Goal: Task Accomplishment & Management: Manage account settings

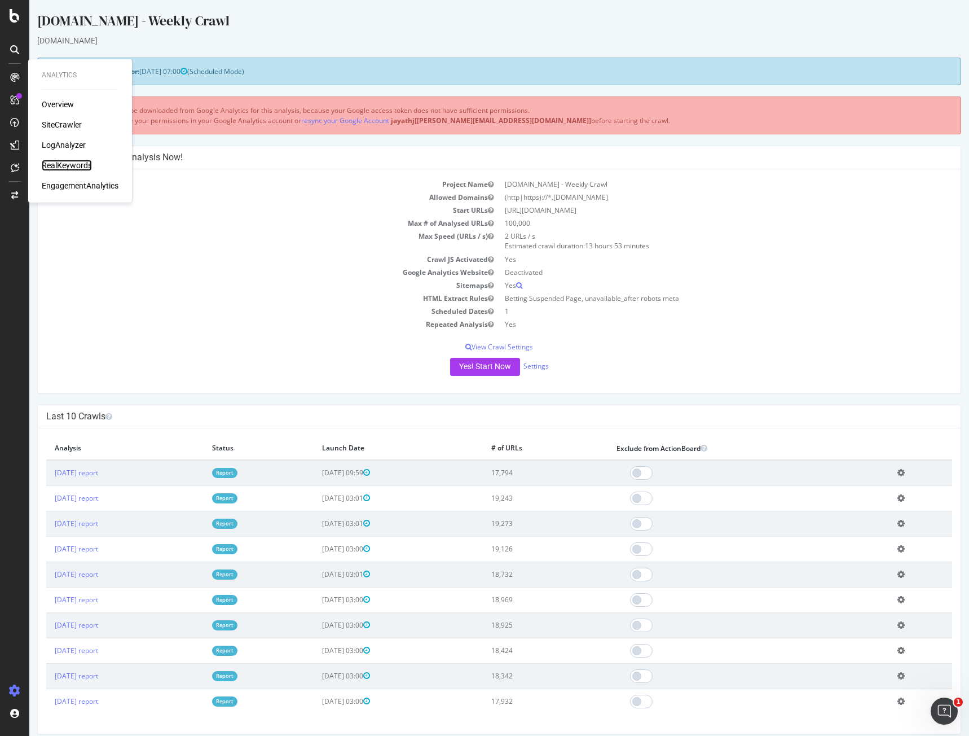
click at [81, 165] on div "RealKeywords" at bounding box center [67, 165] width 50 height 11
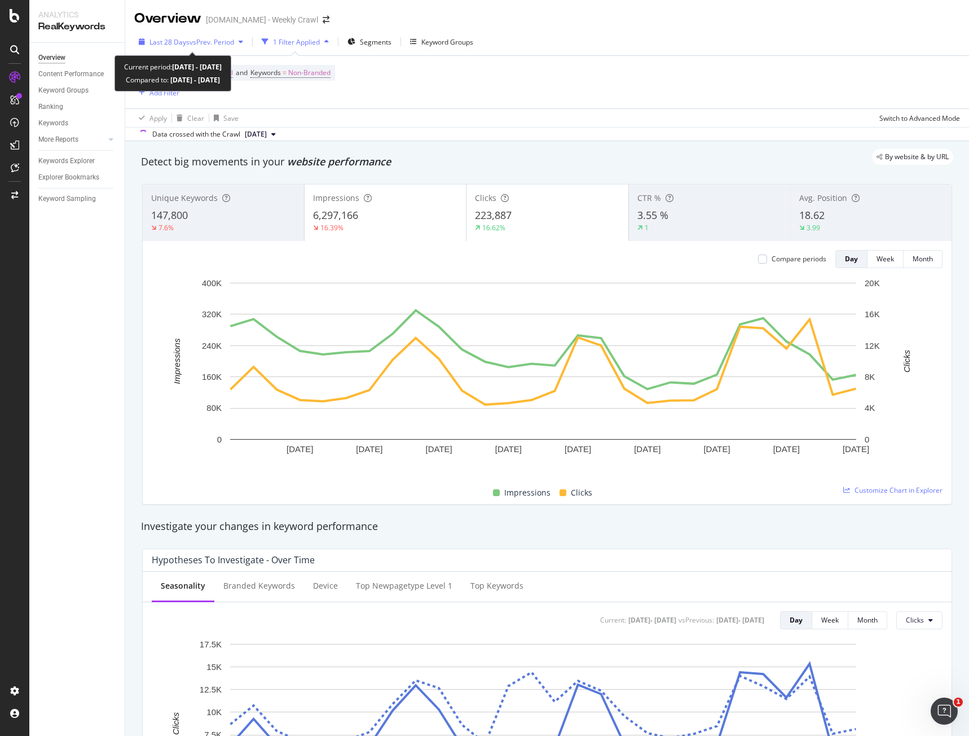
click at [182, 38] on span "Last 28 Days" at bounding box center [170, 42] width 40 height 10
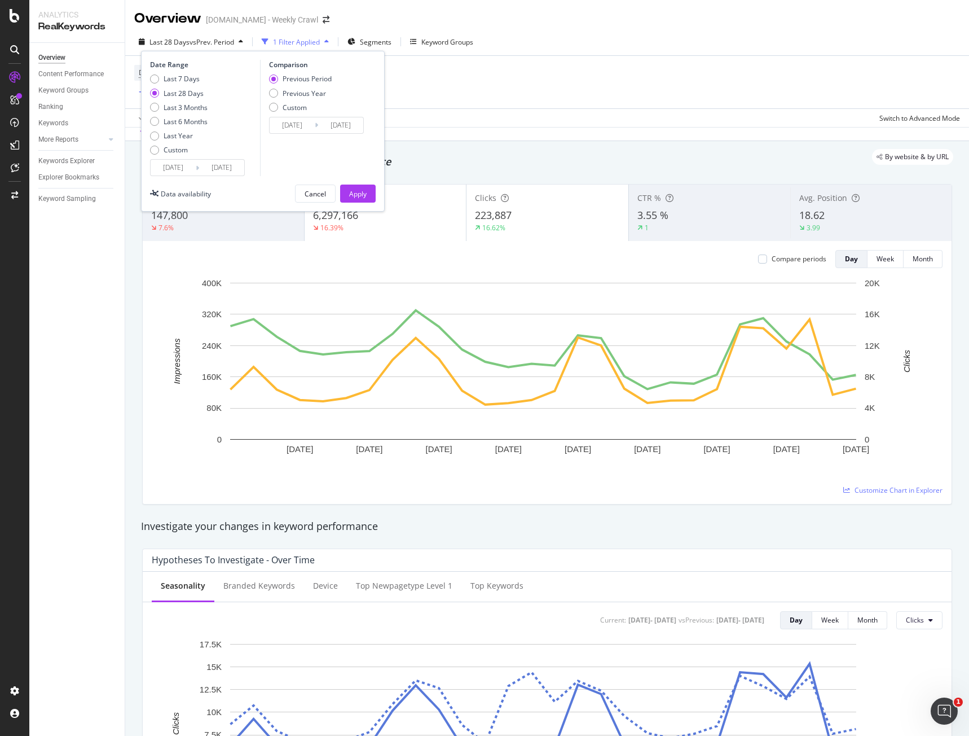
click at [224, 167] on input "[DATE]" at bounding box center [221, 168] width 45 height 16
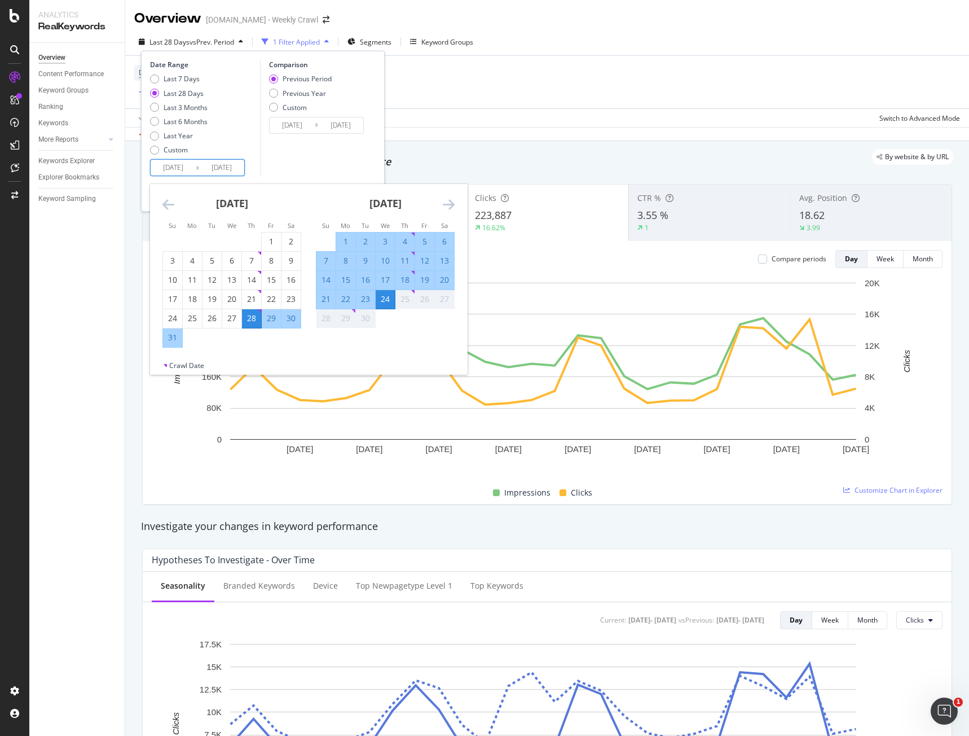
click at [178, 366] on div "Crawl Date" at bounding box center [186, 366] width 35 height 10
click at [167, 364] on div "Crawl Date" at bounding box center [309, 368] width 318 height 14
click at [182, 367] on div "Crawl Date" at bounding box center [186, 366] width 35 height 10
click at [515, 136] on div "Data crossed with the Crawl [DATE]" at bounding box center [547, 134] width 844 height 14
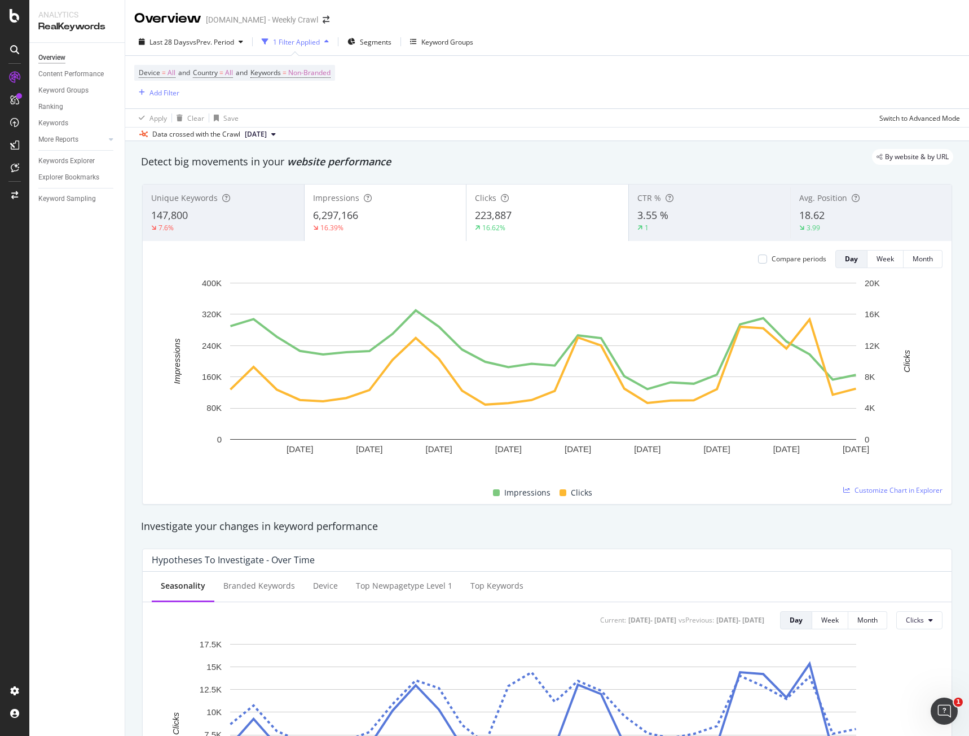
click at [267, 133] on span "[DATE]" at bounding box center [256, 134] width 22 height 10
click at [274, 172] on div "[DATE]" at bounding box center [258, 173] width 30 height 10
click at [222, 45] on span "vs Prev. Period" at bounding box center [212, 42] width 45 height 10
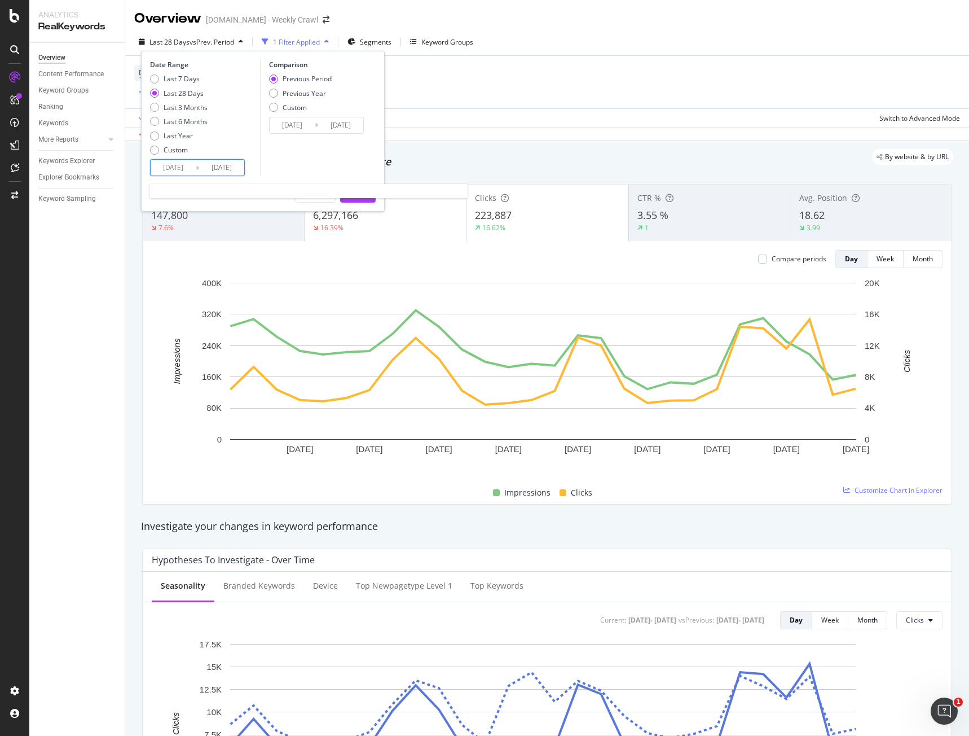
click at [231, 172] on input "[DATE]" at bounding box center [221, 168] width 45 height 16
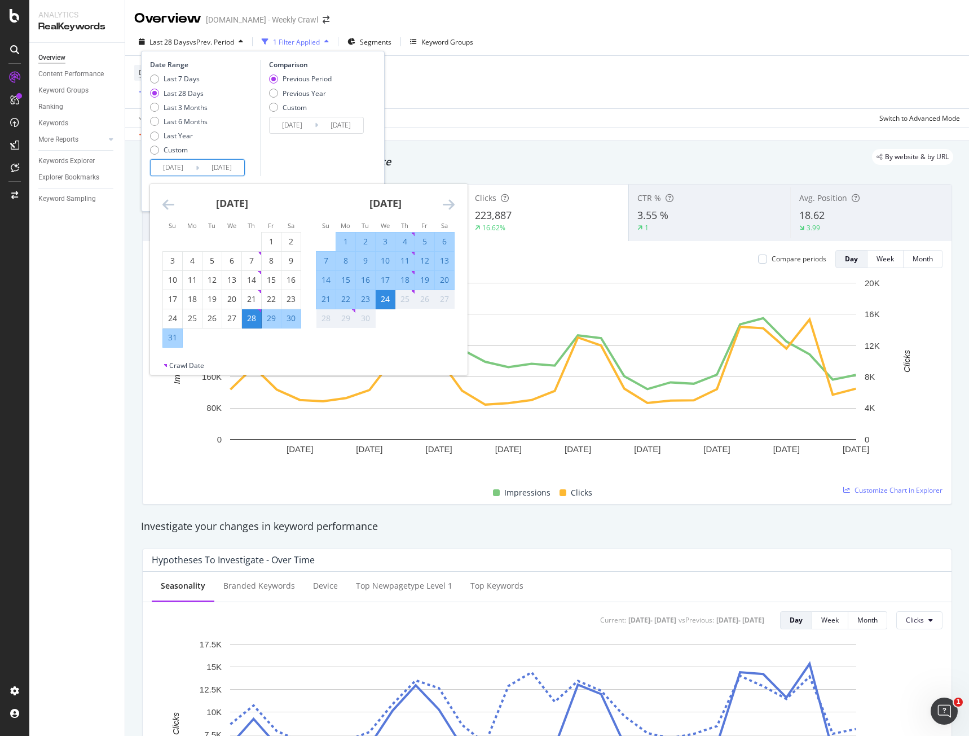
click at [314, 147] on div "Comparison Previous Period Previous Year Custom [DATE] Navigate forward to inte…" at bounding box center [313, 118] width 107 height 116
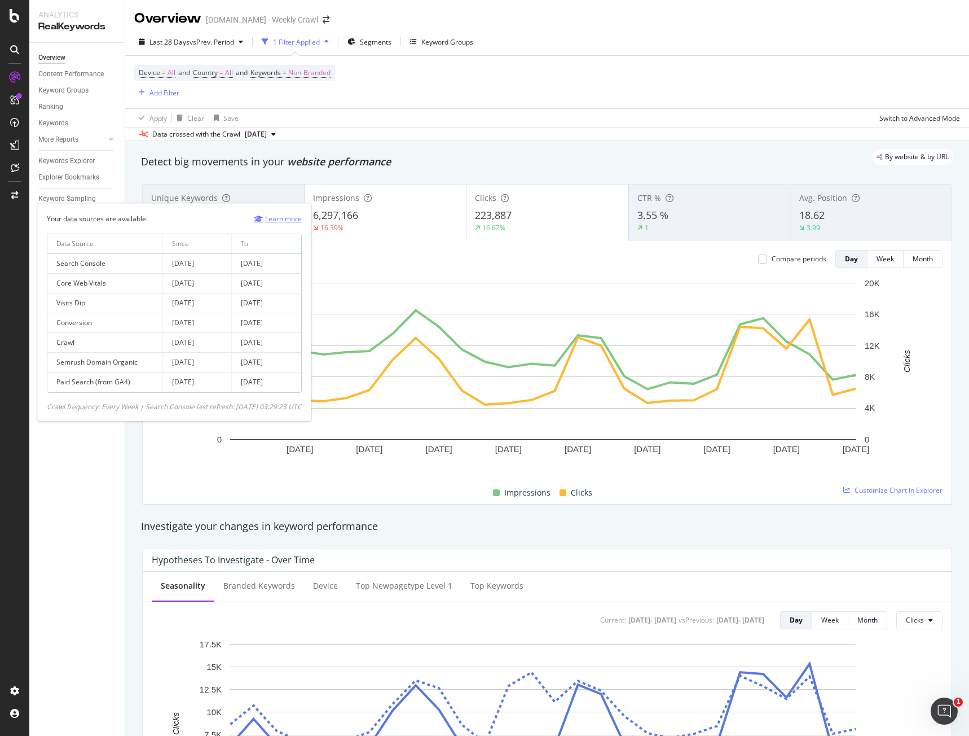
click at [289, 219] on link "Learn more" at bounding box center [277, 219] width 47 height 12
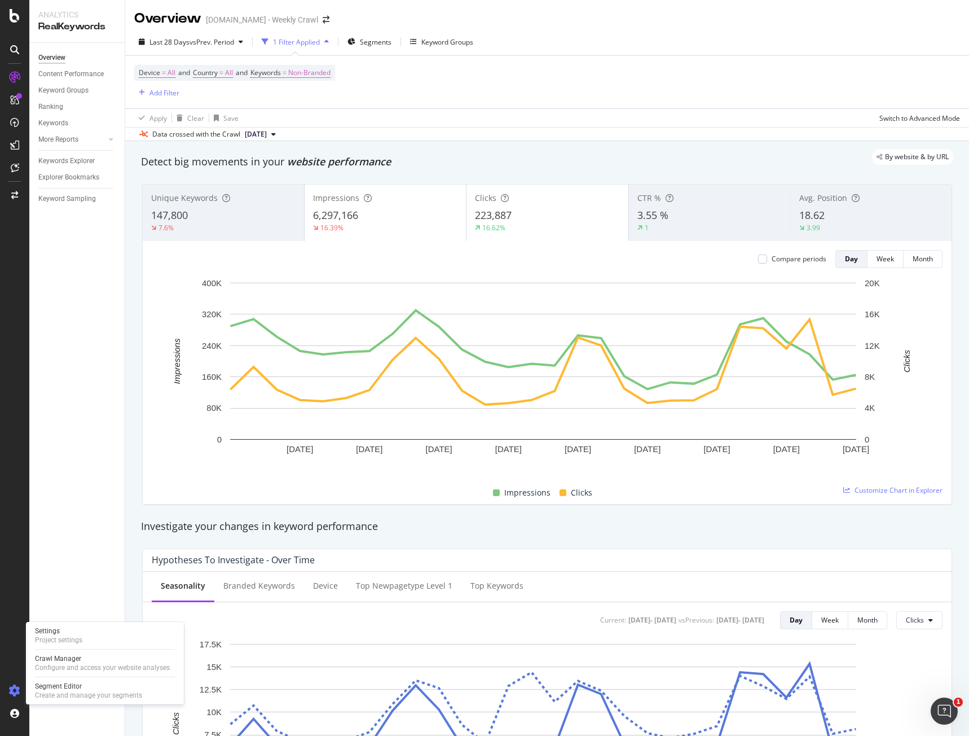
click at [12, 687] on icon at bounding box center [14, 690] width 11 height 11
click at [54, 630] on div "Settings" at bounding box center [58, 630] width 47 height 9
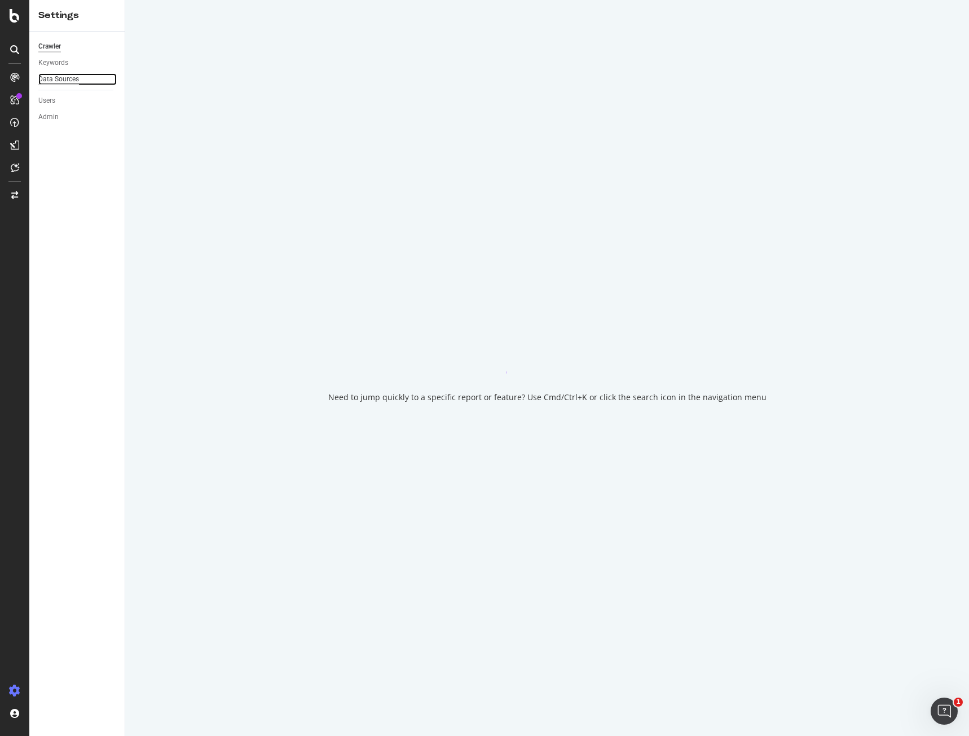
click at [67, 80] on div "Data Sources" at bounding box center [58, 79] width 41 height 12
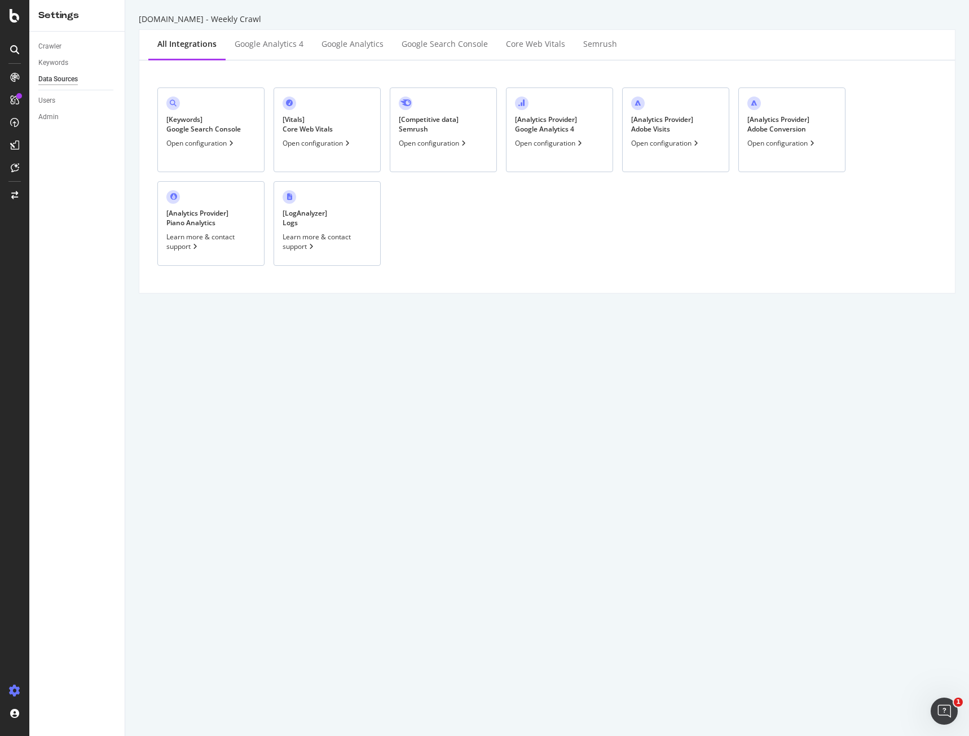
click at [216, 135] on div "[ Keywords ] Google Search Console Open configuration" at bounding box center [210, 129] width 107 height 85
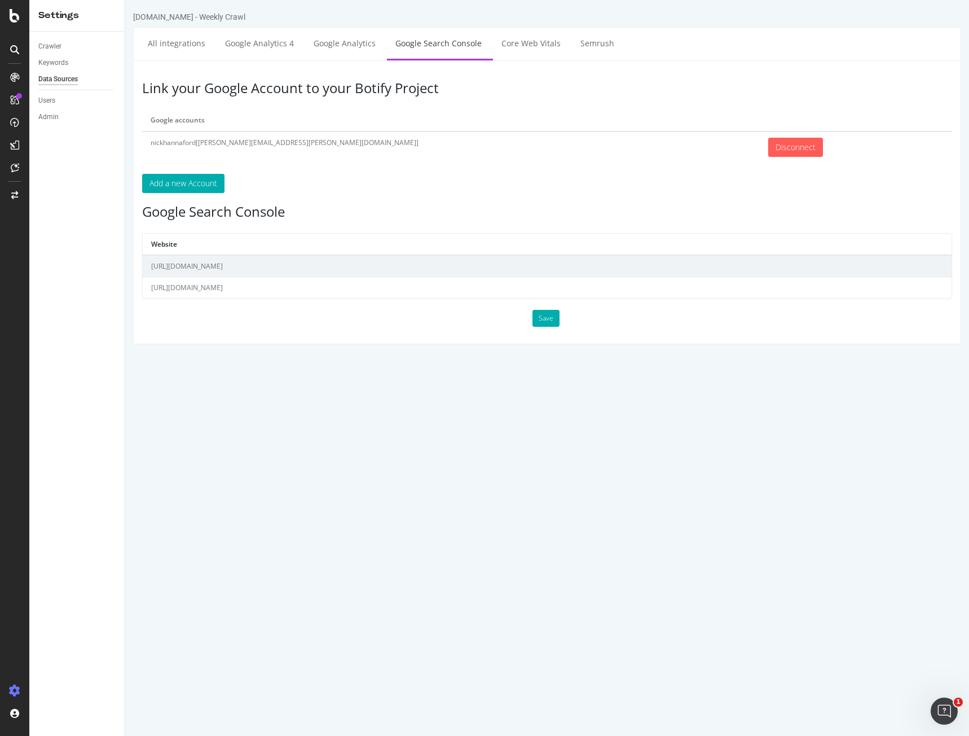
click at [279, 271] on td "[URL][DOMAIN_NAME]" at bounding box center [547, 266] width 809 height 22
click at [266, 294] on td "[URL][DOMAIN_NAME]" at bounding box center [547, 287] width 809 height 21
click at [236, 287] on td "[URL][DOMAIN_NAME]" at bounding box center [547, 287] width 809 height 21
click at [263, 287] on td "[URL][DOMAIN_NAME]" at bounding box center [547, 287] width 809 height 21
click at [262, 287] on td "[URL][DOMAIN_NAME]" at bounding box center [547, 287] width 809 height 21
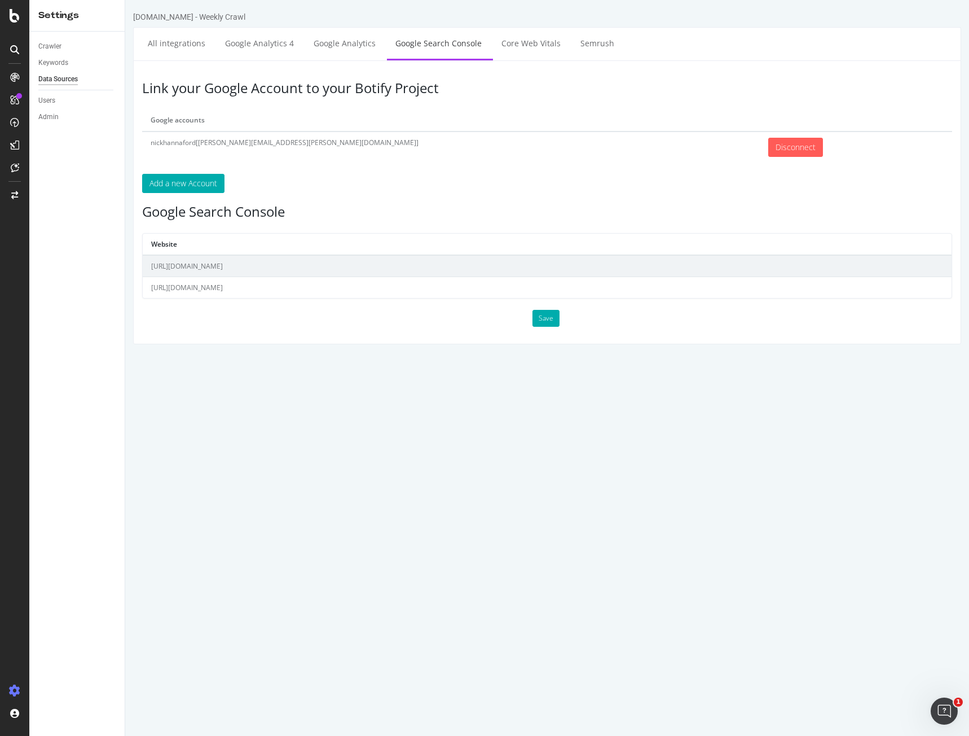
click at [210, 355] on html "[DOMAIN_NAME] - Weekly Crawl All integrations Google Analytics 4 Google Analyti…" at bounding box center [547, 177] width 844 height 355
click at [221, 288] on td "[URL][DOMAIN_NAME]" at bounding box center [547, 287] width 809 height 21
click at [536, 43] on link "Core Web Vitals" at bounding box center [531, 43] width 76 height 31
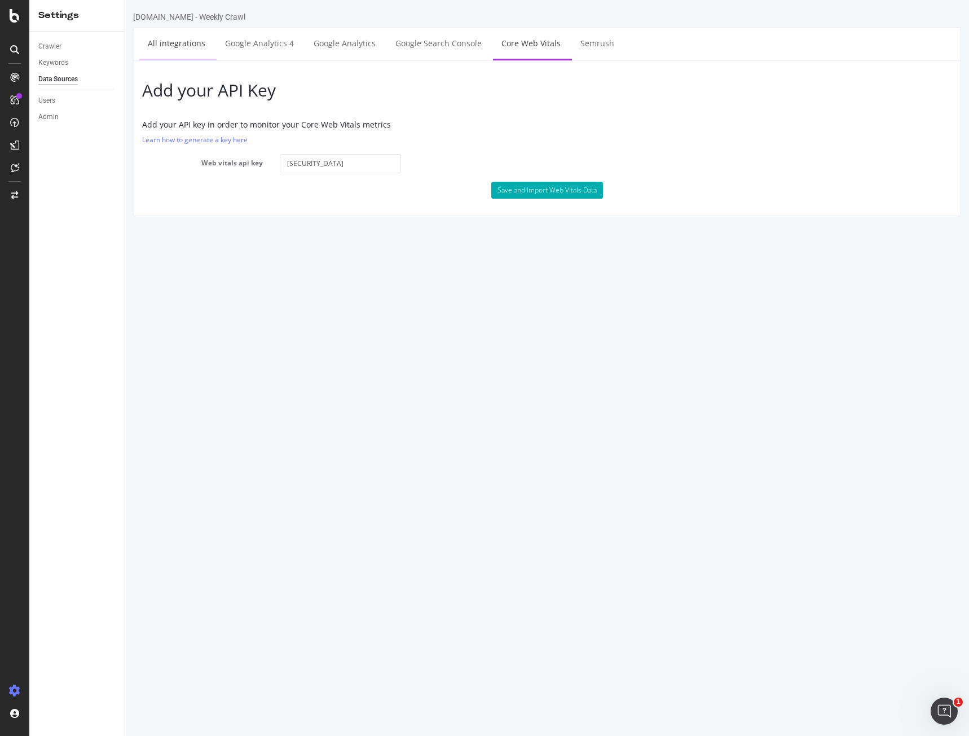
click at [187, 52] on link "All integrations" at bounding box center [176, 43] width 74 height 31
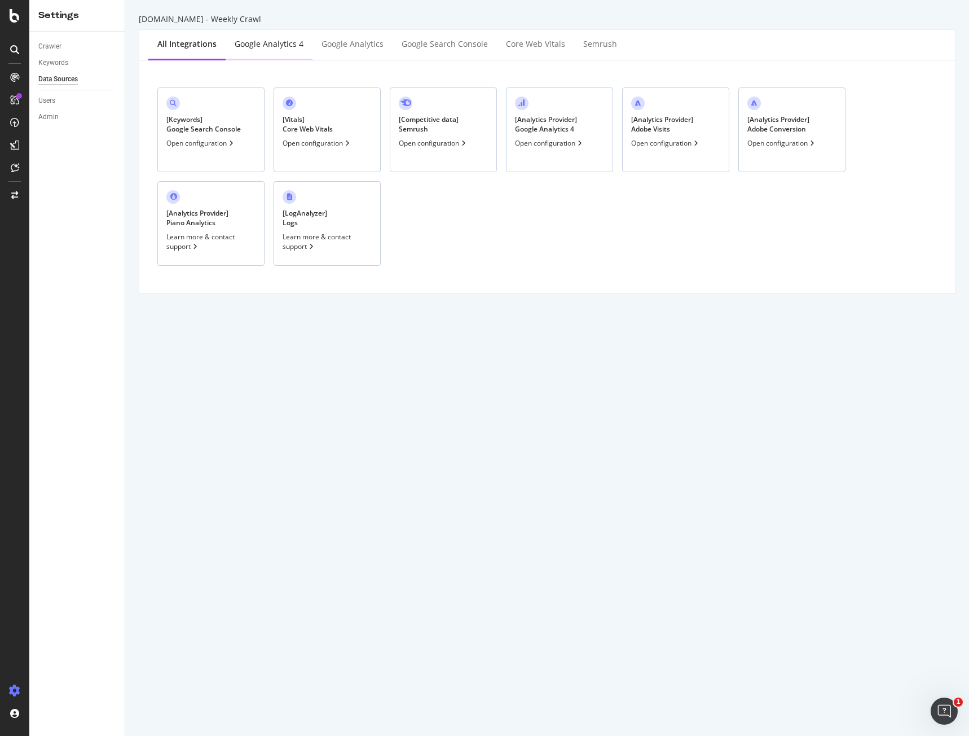
click at [256, 49] on div "Google Analytics 4" at bounding box center [269, 43] width 69 height 11
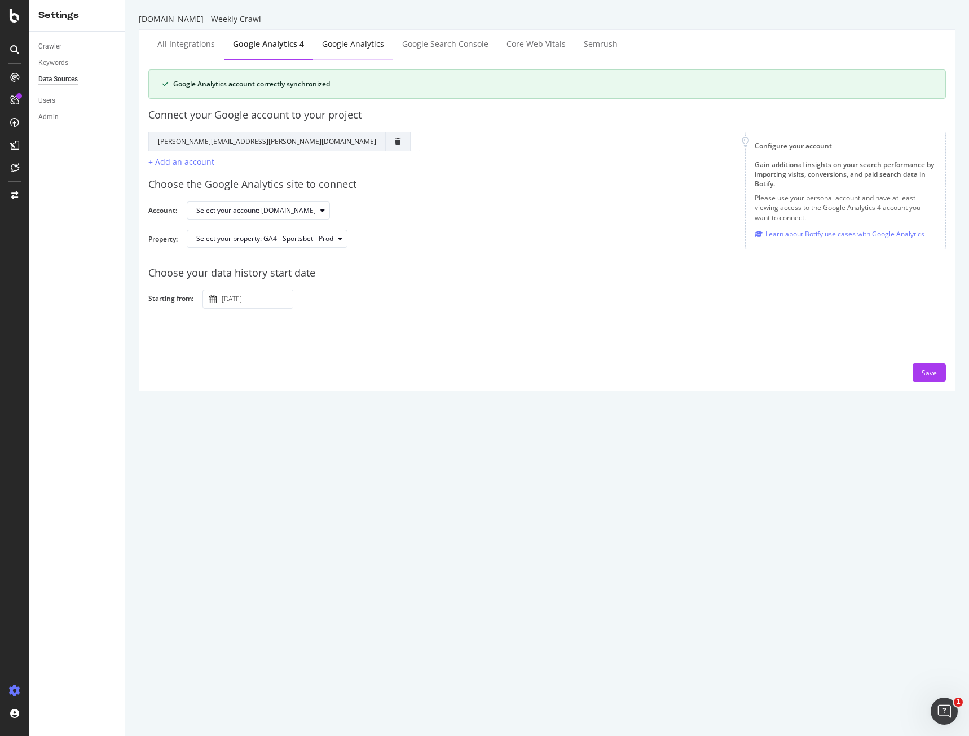
click at [342, 47] on div "Google Analytics" at bounding box center [353, 43] width 62 height 11
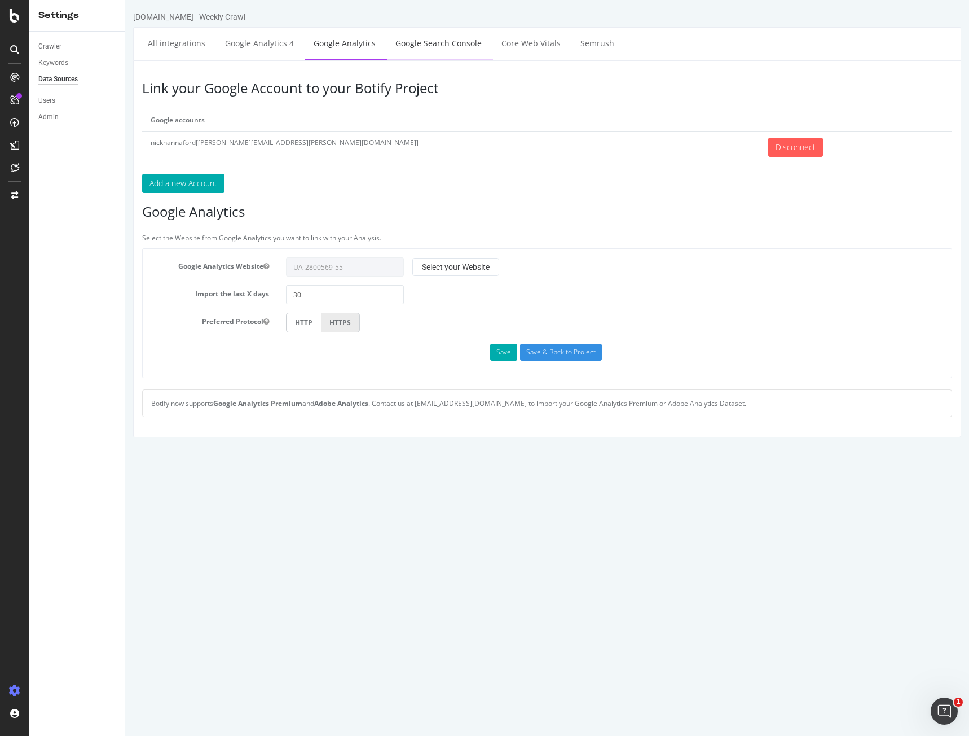
click at [437, 48] on link "Google Search Console" at bounding box center [438, 43] width 103 height 31
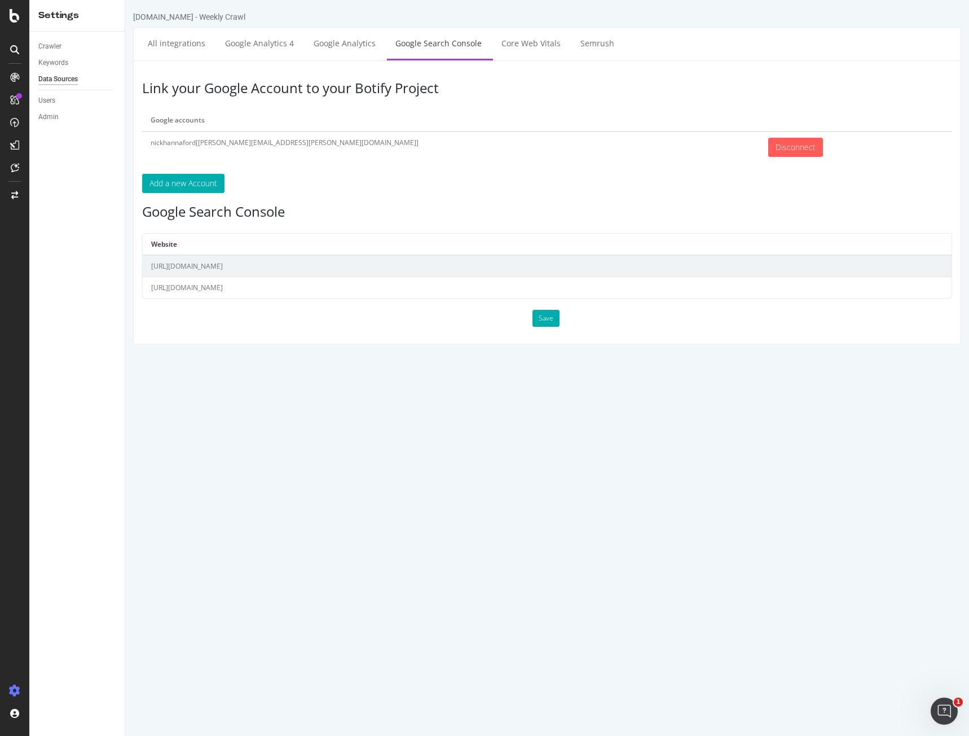
click at [243, 271] on td "[URL][DOMAIN_NAME]" at bounding box center [547, 266] width 809 height 22
click at [230, 288] on td "[URL][DOMAIN_NAME]" at bounding box center [547, 287] width 809 height 21
click at [248, 355] on html "[DOMAIN_NAME] - Weekly Crawl All integrations Google Analytics 4 Google Analyti…" at bounding box center [547, 177] width 844 height 355
click at [710, 355] on html "[DOMAIN_NAME] - Weekly Crawl All integrations Google Analytics 4 Google Analyti…" at bounding box center [547, 177] width 844 height 355
click at [542, 311] on button "Save" at bounding box center [546, 318] width 27 height 17
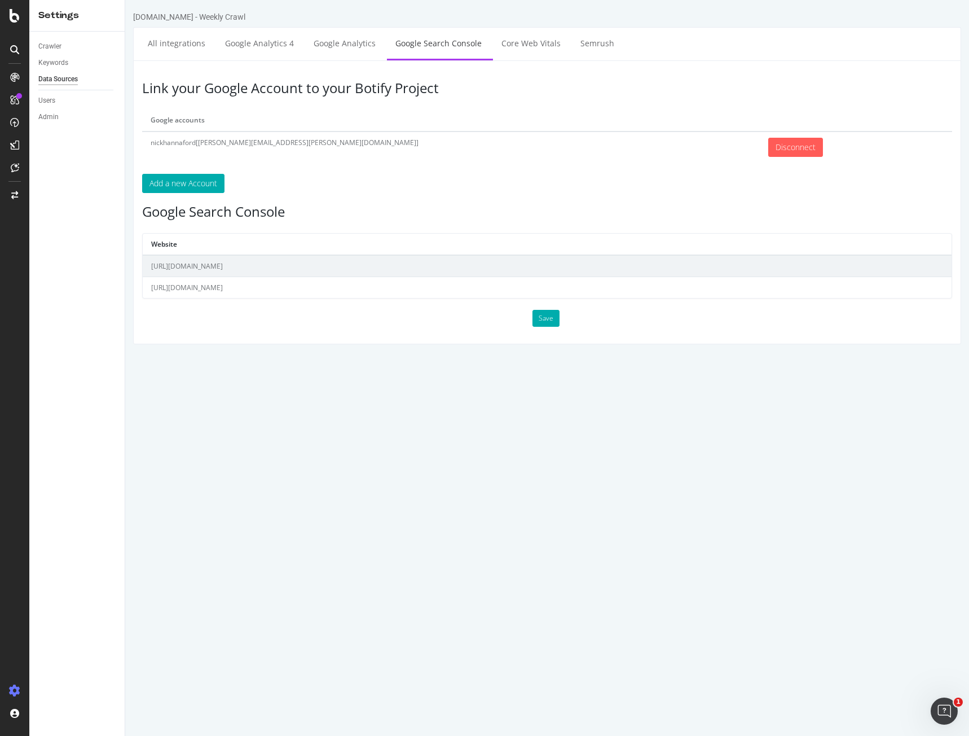
click at [548, 330] on div "Link your Google Account to your Botify Project Google accounts nickhannaford[[…" at bounding box center [547, 202] width 828 height 284
click at [547, 328] on div "Link your Google Account to your Botify Project Google accounts nickhannaford[[…" at bounding box center [547, 202] width 828 height 284
click at [542, 312] on button "Save" at bounding box center [546, 318] width 27 height 17
